Goal: Task Accomplishment & Management: Manage account settings

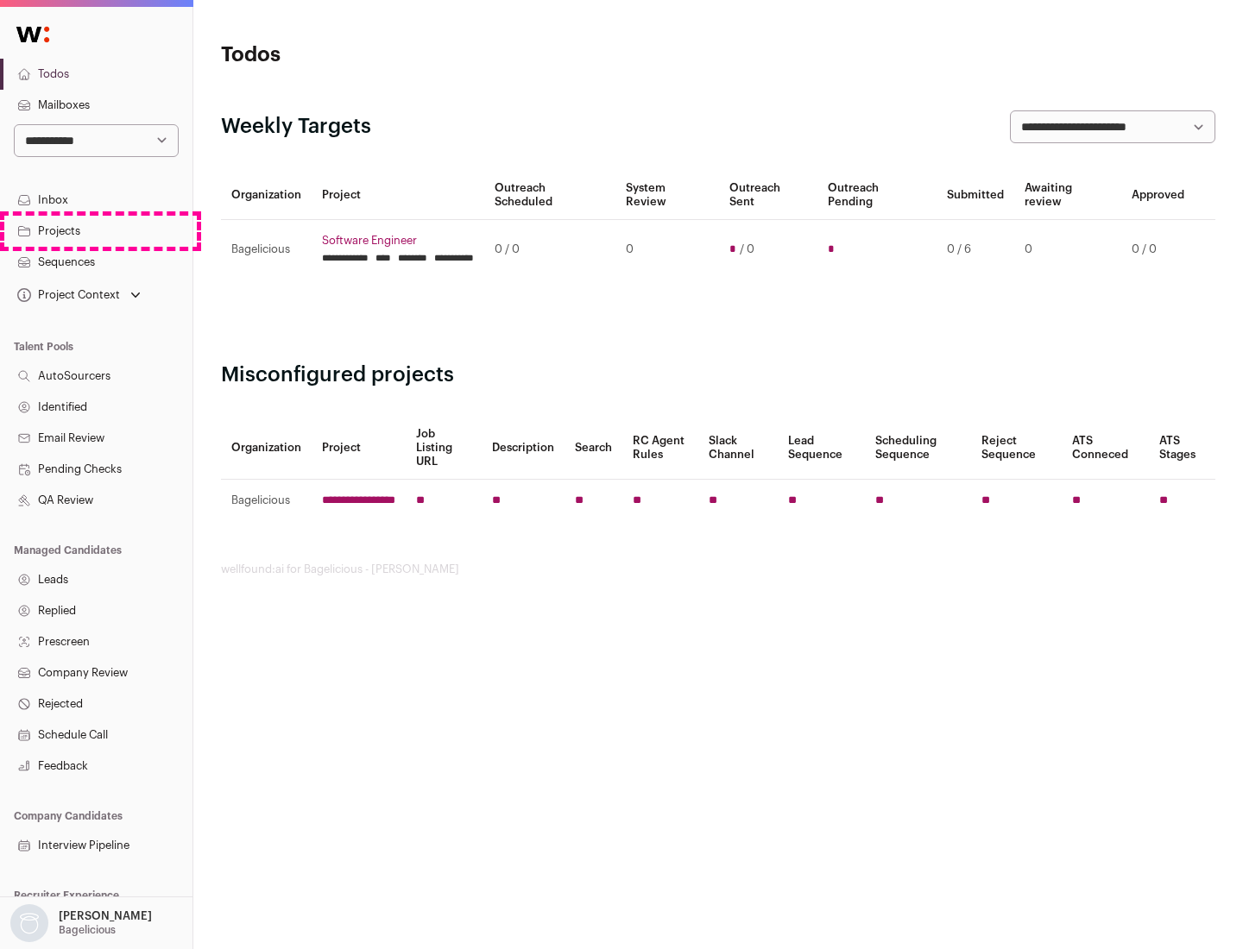
click at [96, 230] on link "Projects" at bounding box center [96, 231] width 192 height 31
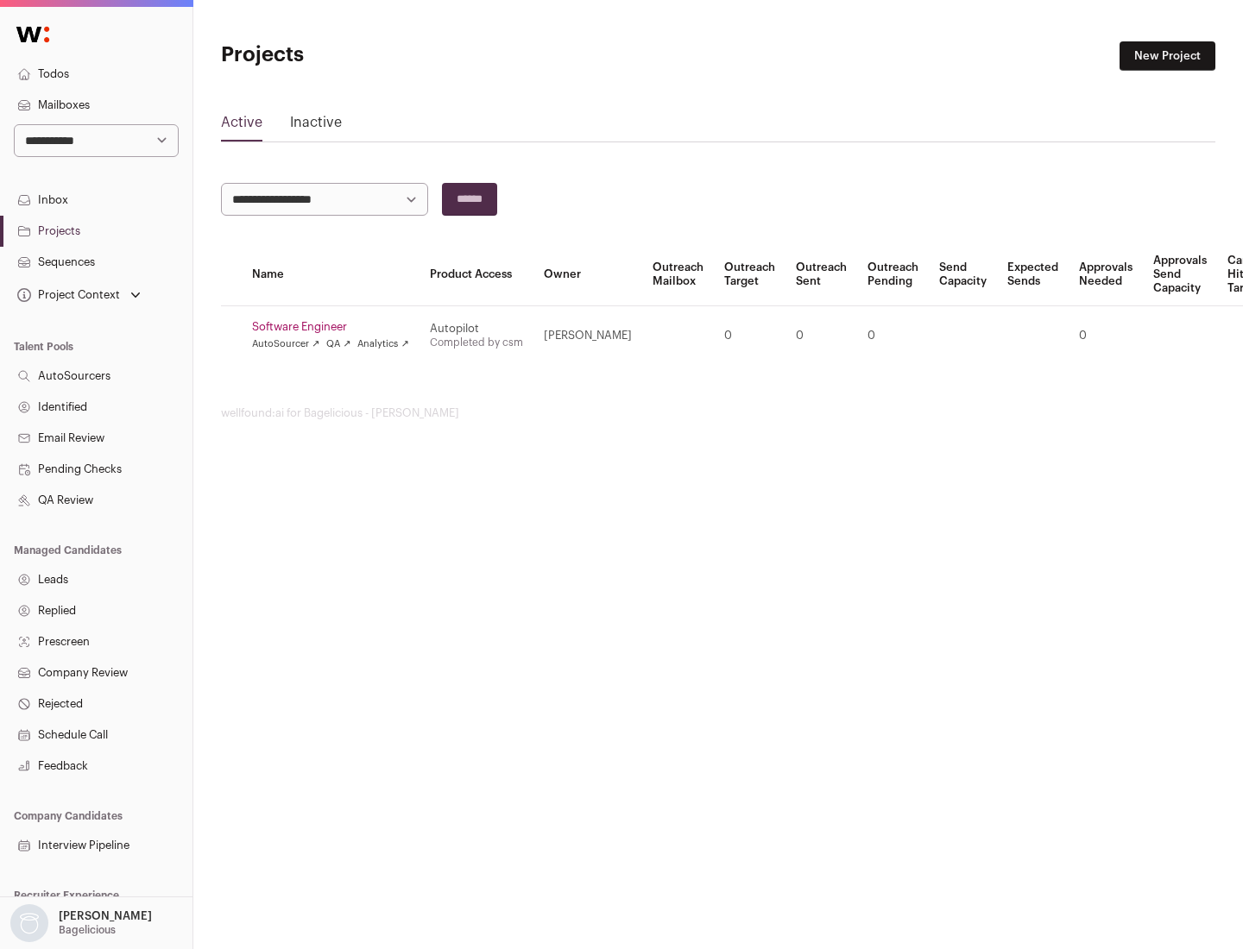
click at [336, 327] on link "Software Engineer" at bounding box center [330, 327] width 157 height 14
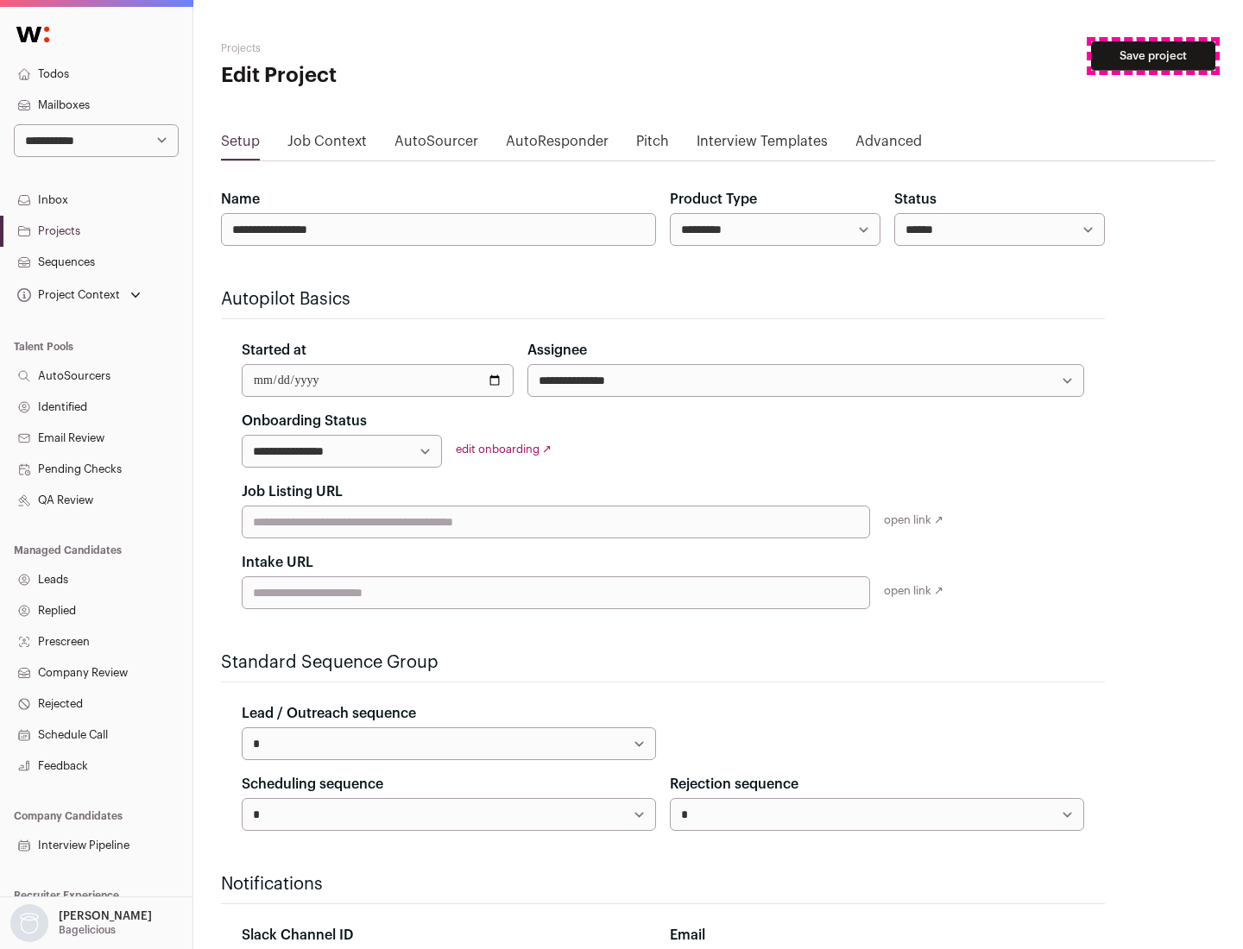
click at [1153, 56] on button "Save project" at bounding box center [1153, 55] width 124 height 29
